Goal: Task Accomplishment & Management: Manage account settings

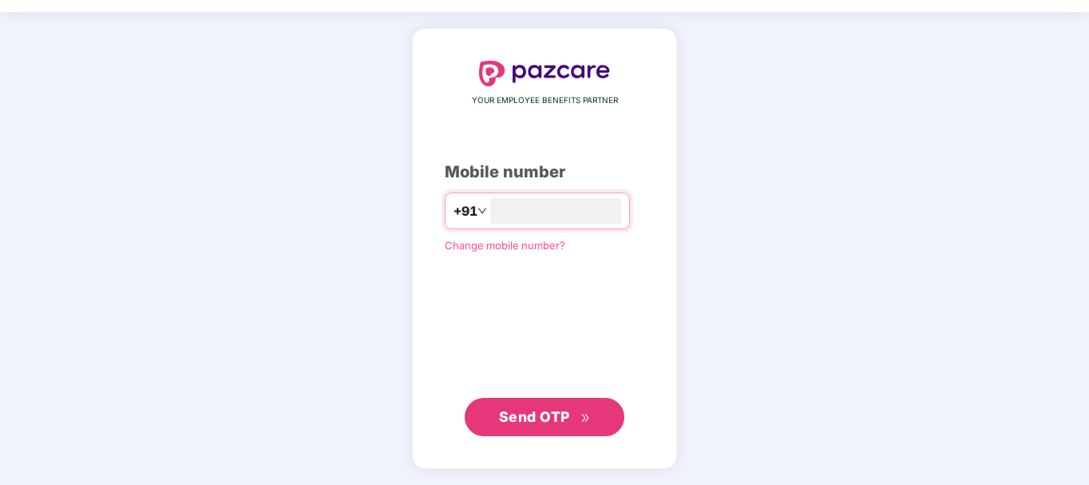
type input "**********"
click at [530, 426] on span "Send OTP" at bounding box center [545, 417] width 92 height 22
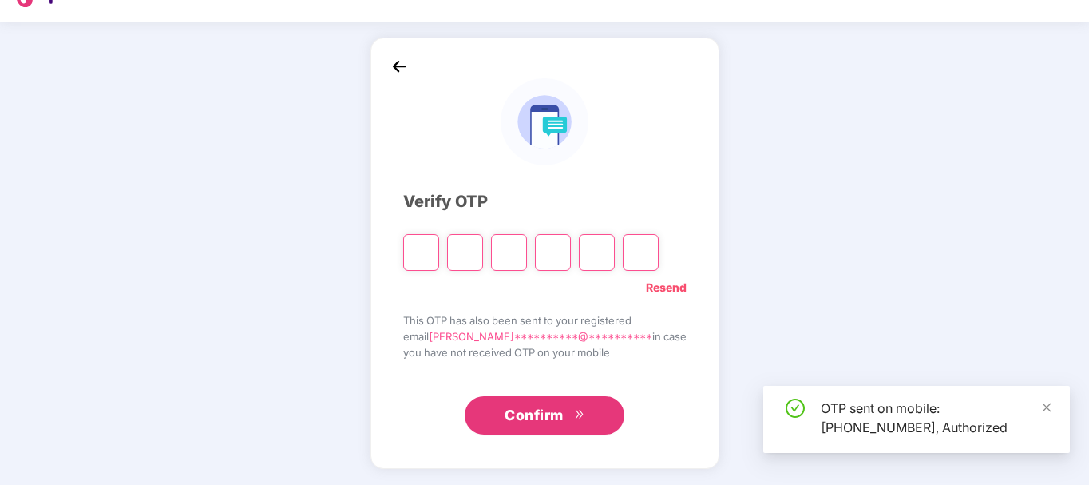
scroll to position [36, 0]
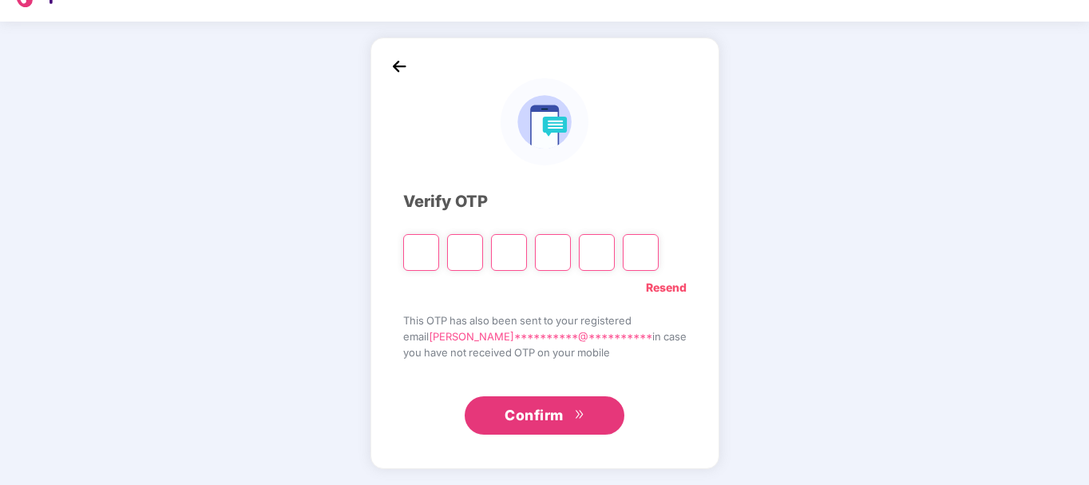
type input "*"
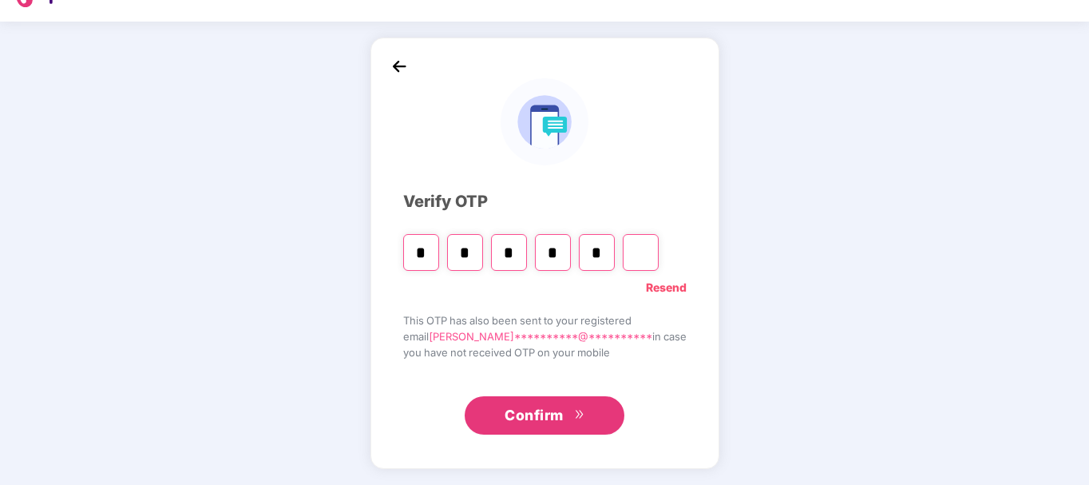
type input "*"
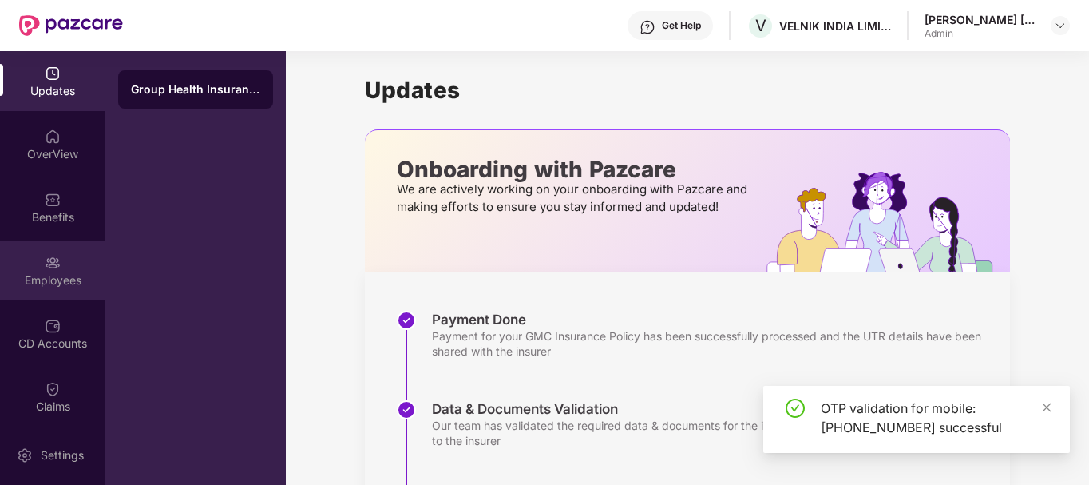
click at [51, 284] on div "Employees" at bounding box center [52, 280] width 105 height 16
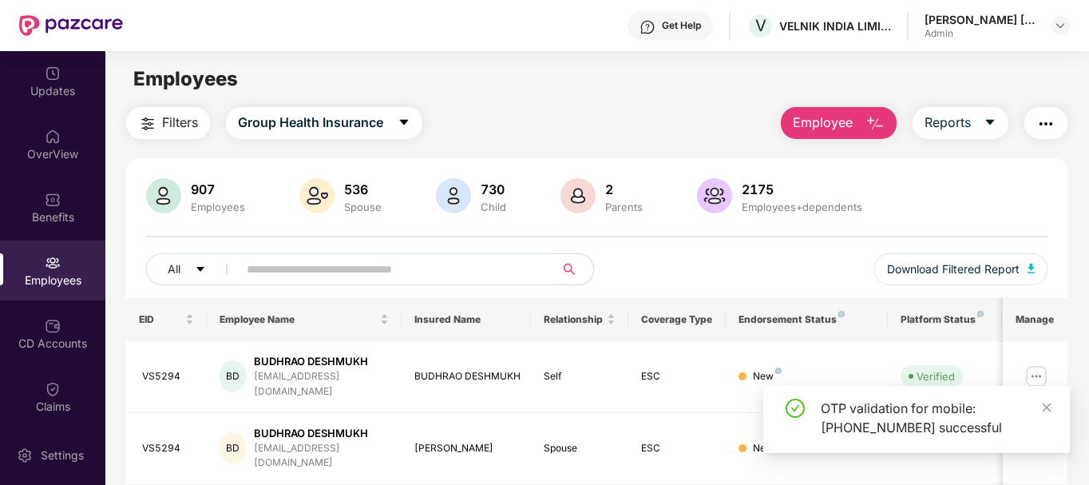
click at [299, 272] on input "text" at bounding box center [390, 269] width 287 height 24
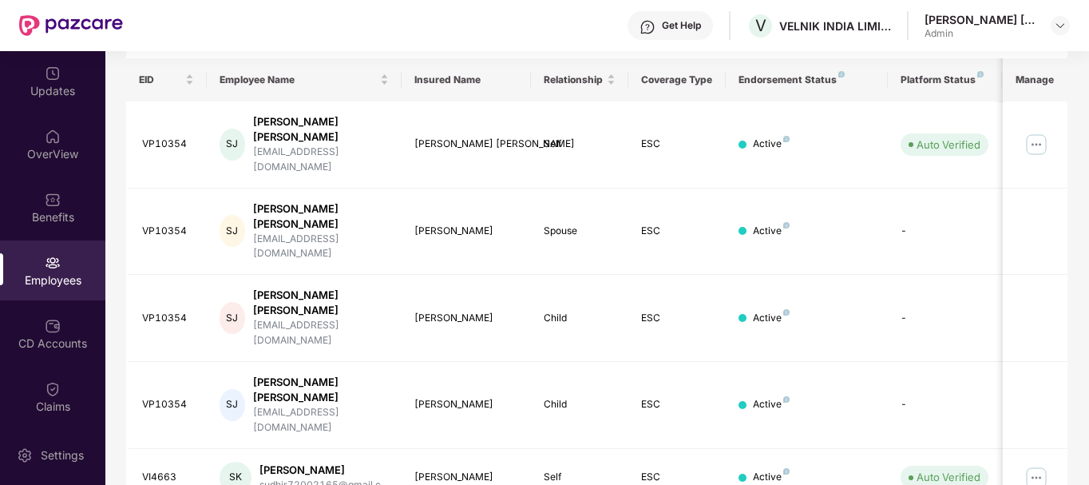
scroll to position [210, 0]
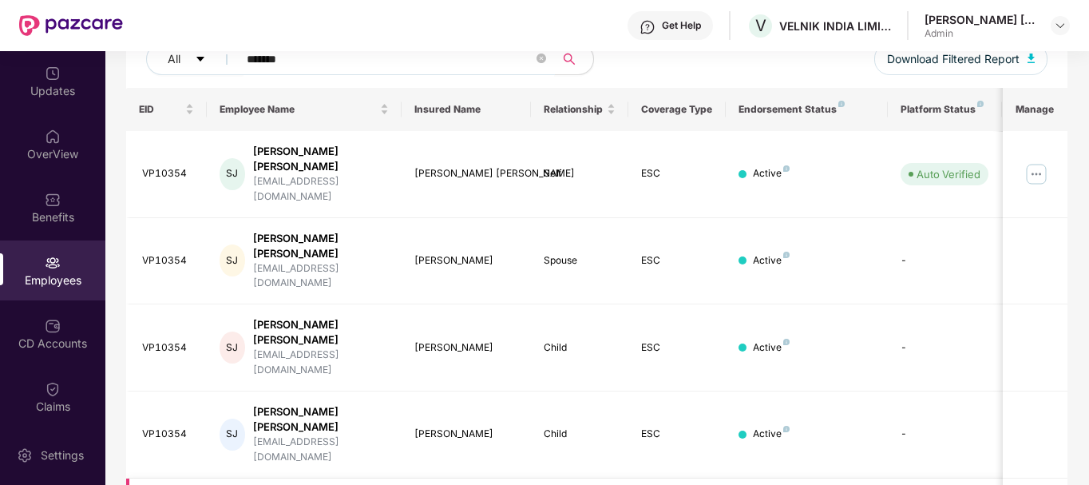
type input "******"
copy div "VI4663"
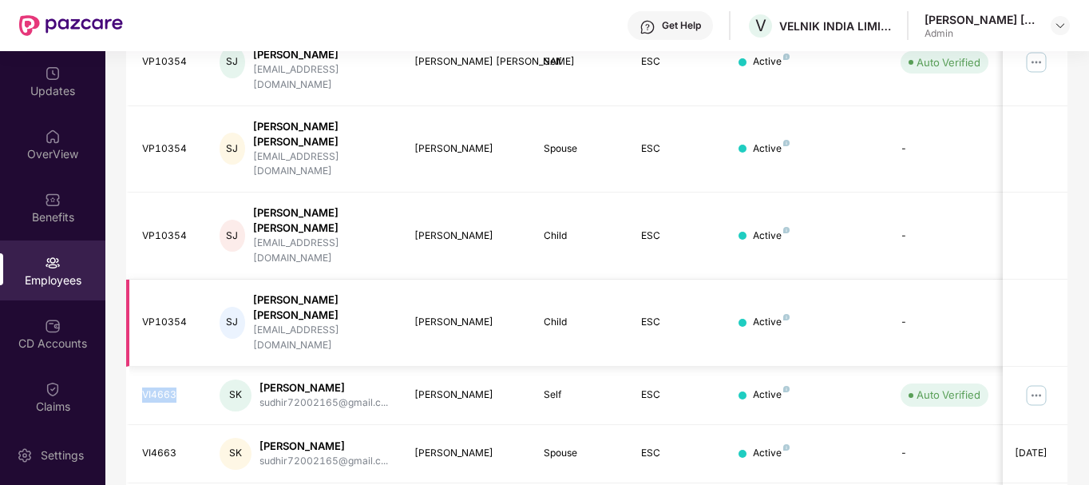
scroll to position [242, 0]
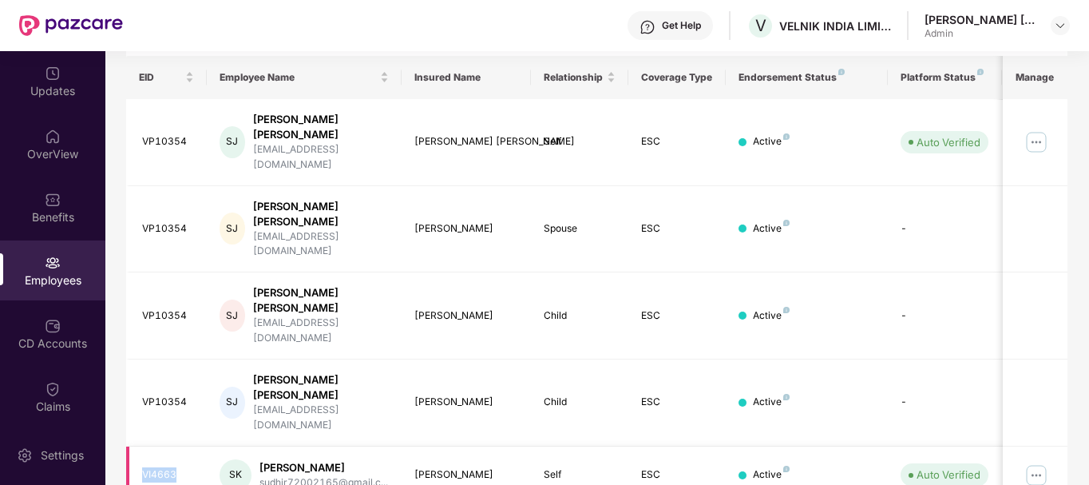
click at [1045, 462] on img at bounding box center [1037, 475] width 26 height 26
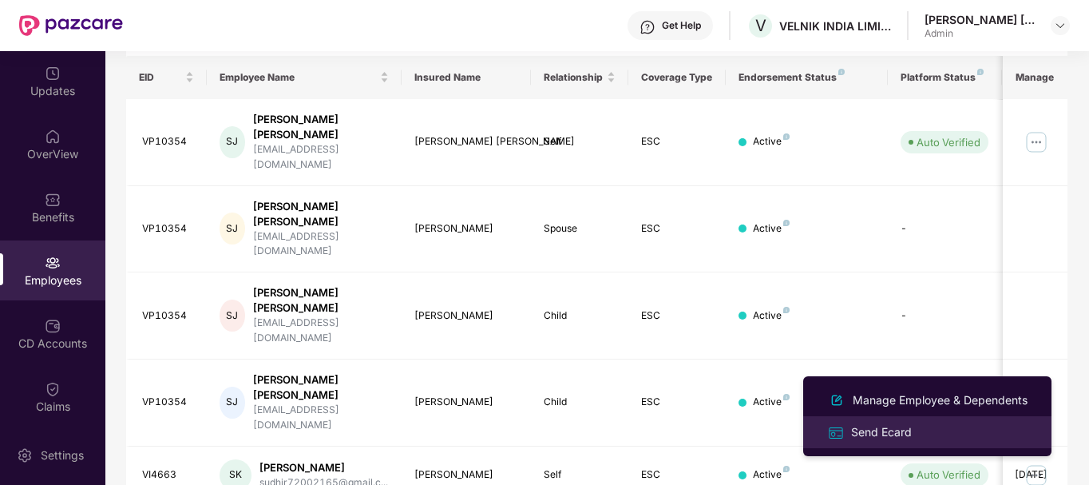
click at [883, 432] on div "Send Ecard" at bounding box center [881, 432] width 67 height 18
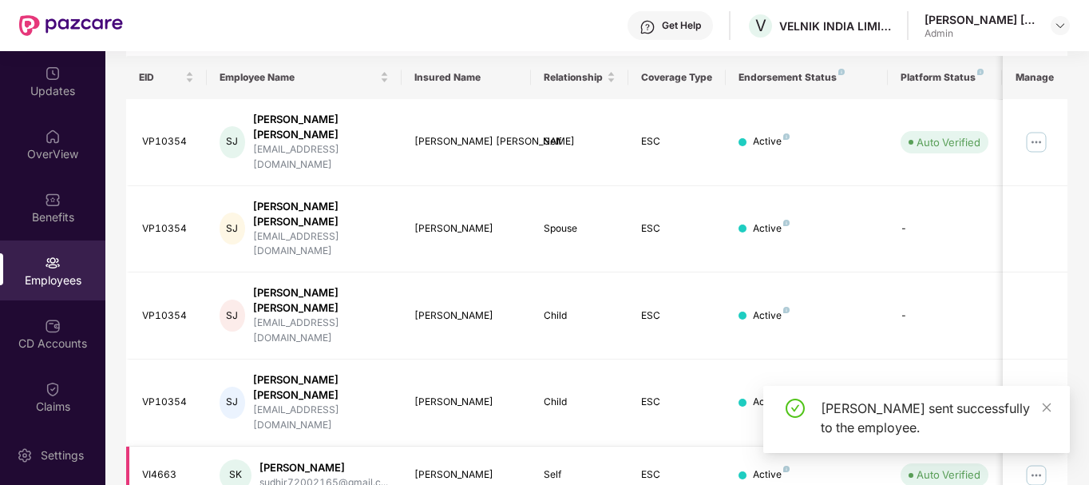
click at [1037, 462] on img at bounding box center [1037, 475] width 26 height 26
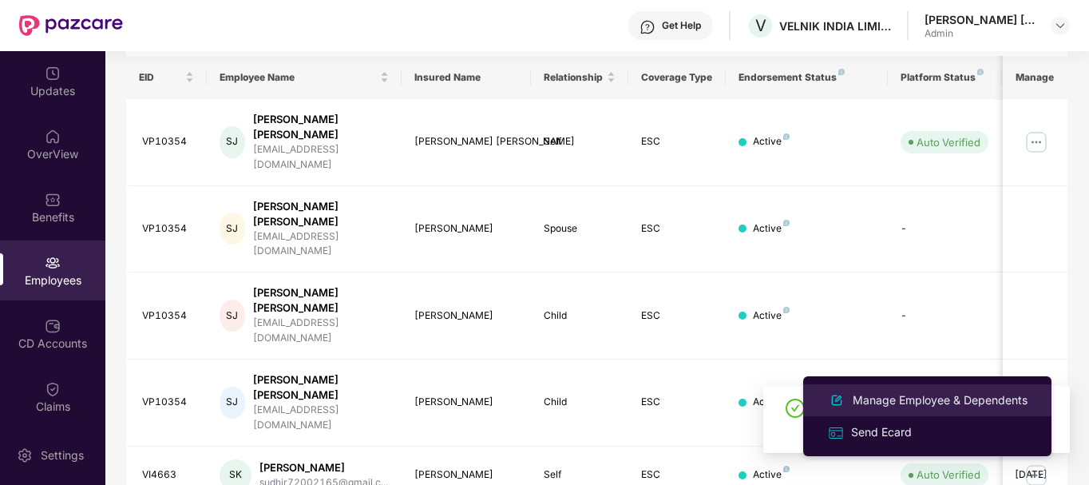
click at [902, 402] on div "Manage Employee & Dependents" at bounding box center [940, 400] width 181 height 18
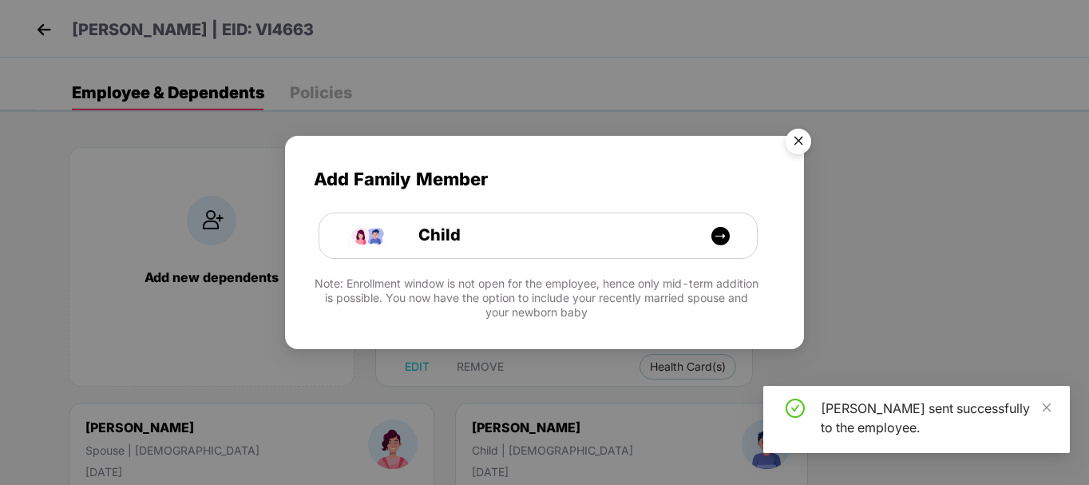
click at [792, 137] on img "Close" at bounding box center [798, 143] width 45 height 45
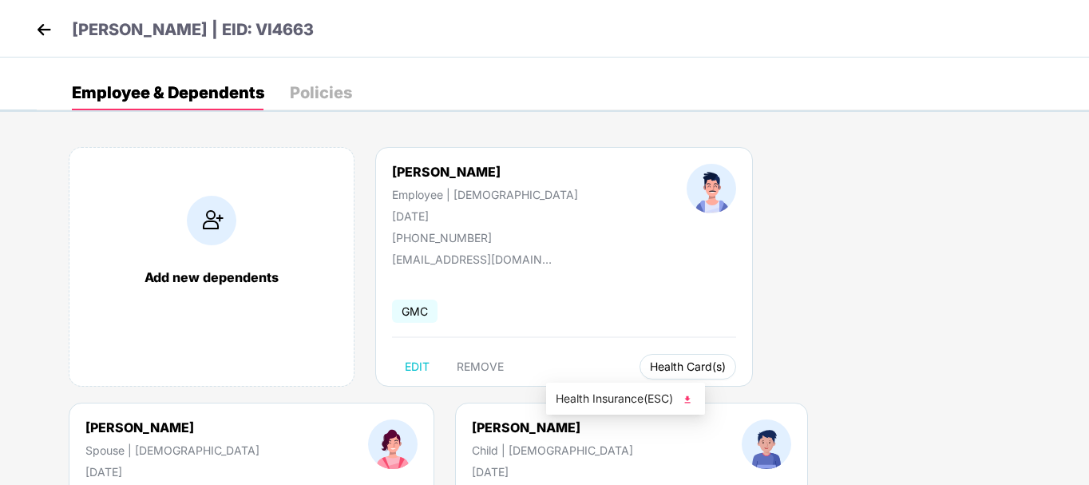
click at [650, 371] on span "Health Card(s)" at bounding box center [688, 367] width 76 height 8
click at [656, 403] on span "Health Insurance(ESC)" at bounding box center [626, 399] width 140 height 18
